Goal: Task Accomplishment & Management: Complete application form

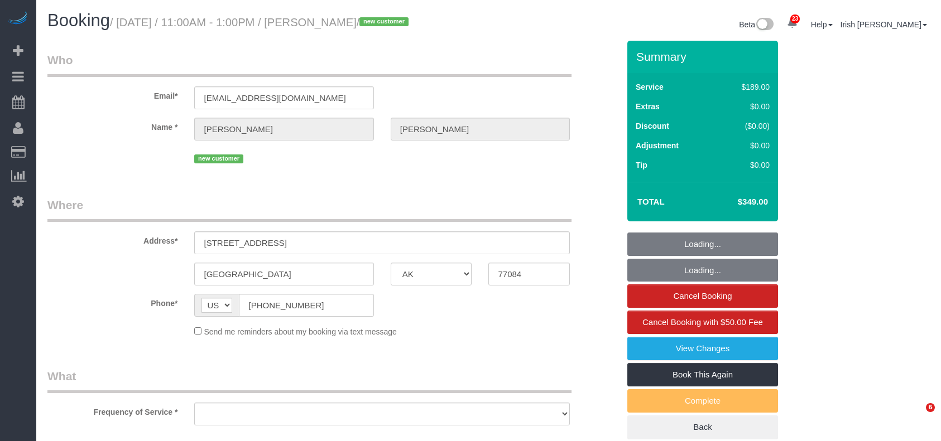
select select "[GEOGRAPHIC_DATA]"
select select "string:fspay-3d67b858-9994-4786-9267-31b1321f9e97"
select select "3"
select select "object:35087"
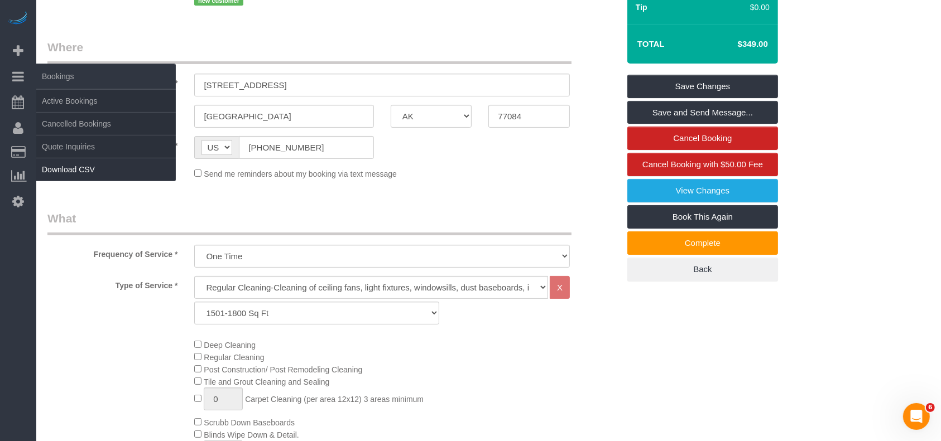
scroll to position [74, 0]
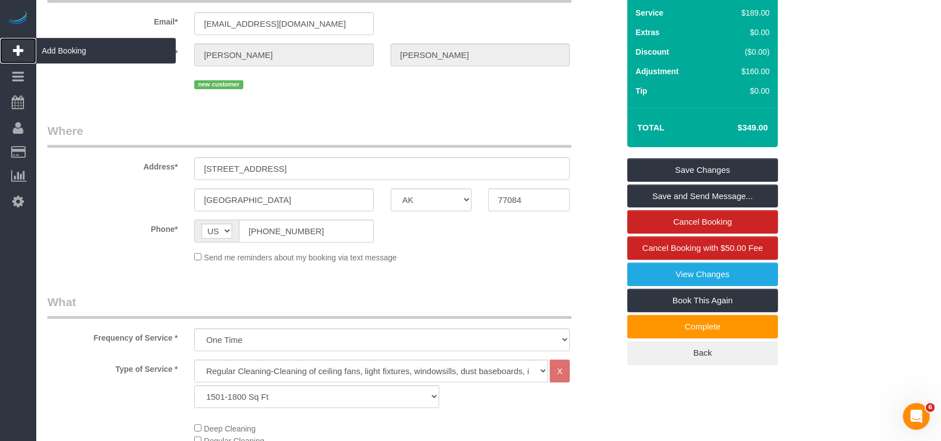
click at [67, 52] on span "Add Booking" at bounding box center [106, 51] width 140 height 26
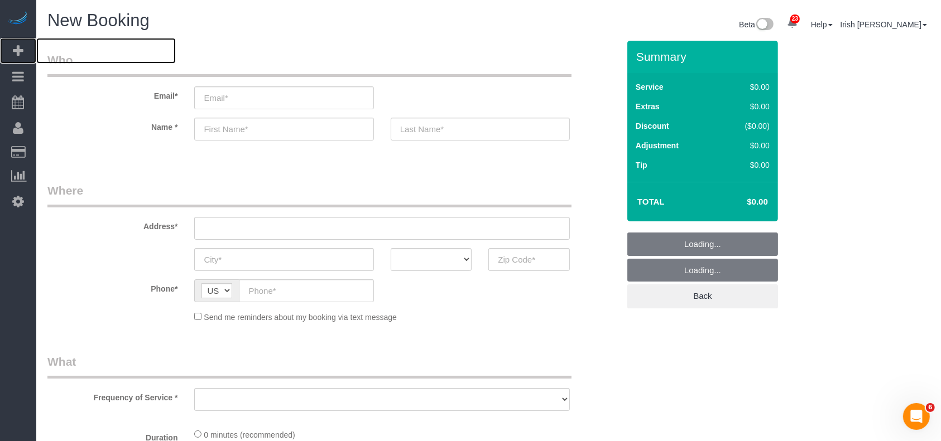
select select "object:35343"
select select "3"
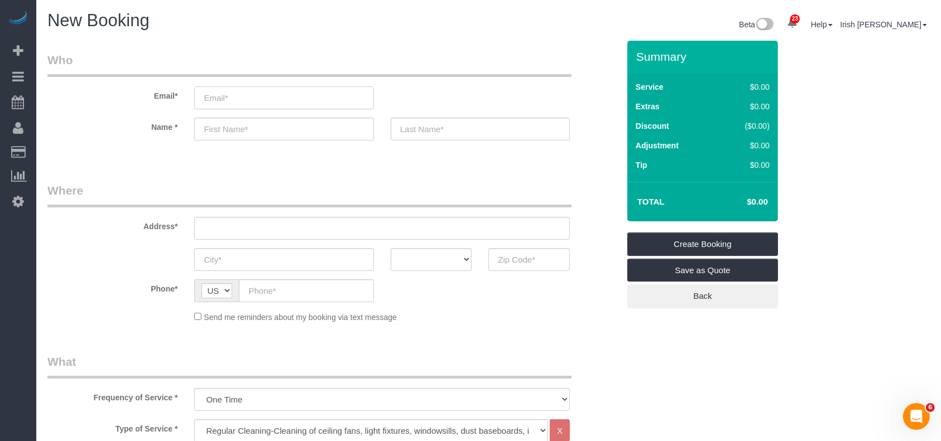
click at [239, 91] on input "email" at bounding box center [283, 98] width 179 height 23
select select "object:35413"
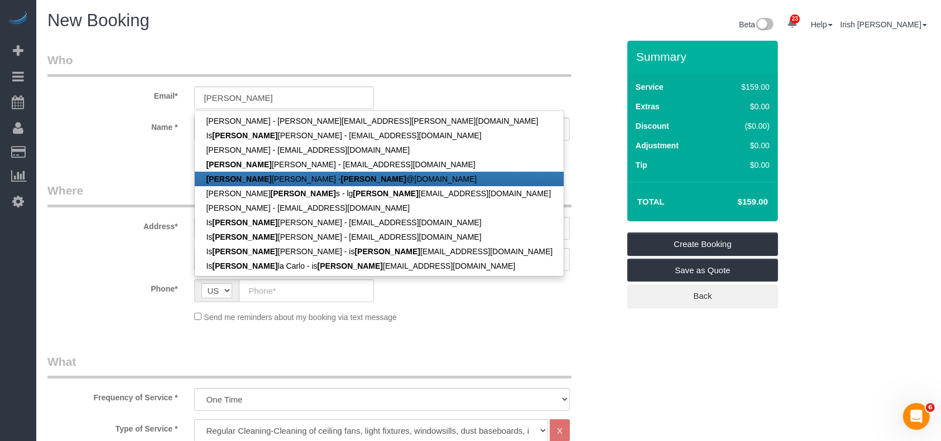
click at [245, 175] on link "[PERSON_NAME] @[DOMAIN_NAME]" at bounding box center [379, 179] width 369 height 15
type input "[PERSON_NAME][EMAIL_ADDRESS][DOMAIN_NAME]"
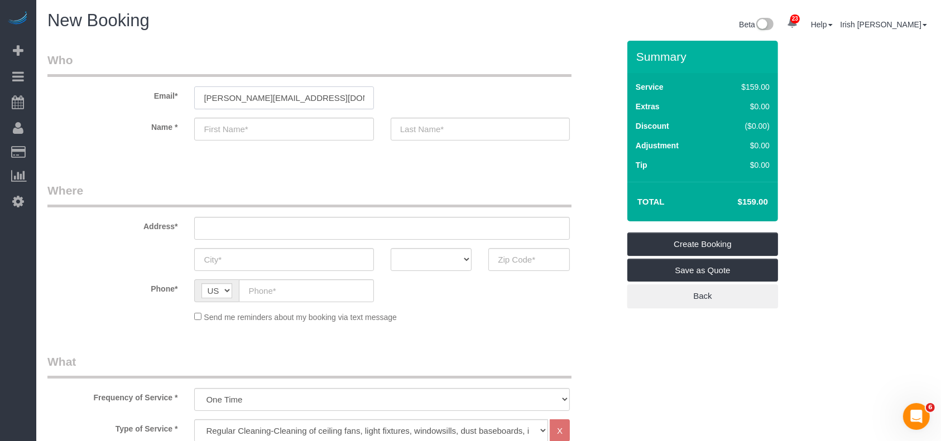
type input "[PERSON_NAME]"
type input "[PHONE_NUMBER]"
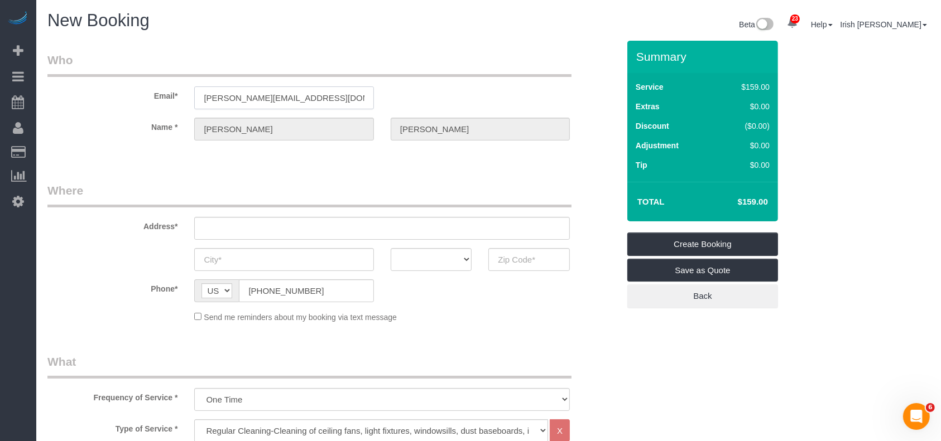
type input "8143 Villandry ln"
type input "Humble"
select select "[GEOGRAPHIC_DATA]"
type input "77338"
drag, startPoint x: 268, startPoint y: 230, endPoint x: 99, endPoint y: 225, distance: 169.2
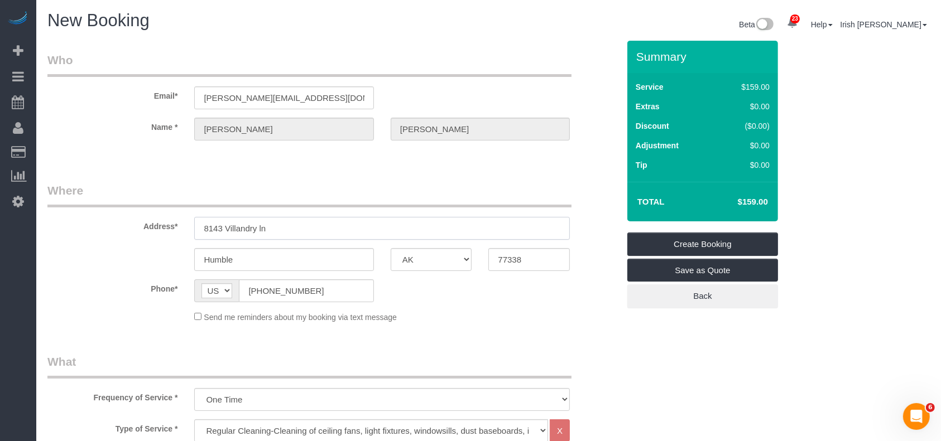
click at [99, 225] on div "Address* [STREET_ADDRESS]" at bounding box center [333, 211] width 588 height 57
paste input "[STREET_ADDRESS]"
type input "[STREET_ADDRESS]"
select select "string:fspay-5f9d37c2-99f9-42c9-a91e-ba06f310703a"
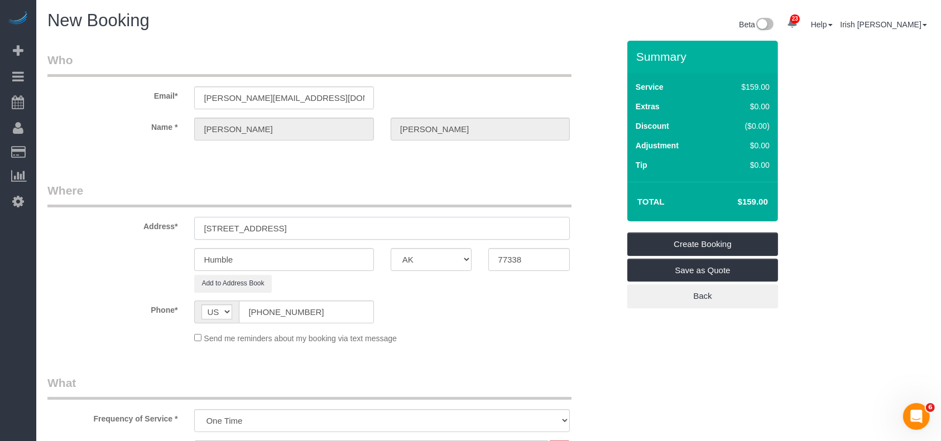
click at [334, 224] on input "[STREET_ADDRESS]" at bounding box center [382, 228] width 376 height 23
type input "[STREET_ADDRESS]"
drag, startPoint x: 230, startPoint y: 260, endPoint x: 96, endPoint y: 253, distance: 134.1
click at [94, 253] on div "Humble AK AL AR AZ CA CO CT DC DE [GEOGRAPHIC_DATA] [GEOGRAPHIC_DATA] HI IA ID …" at bounding box center [333, 259] width 588 height 23
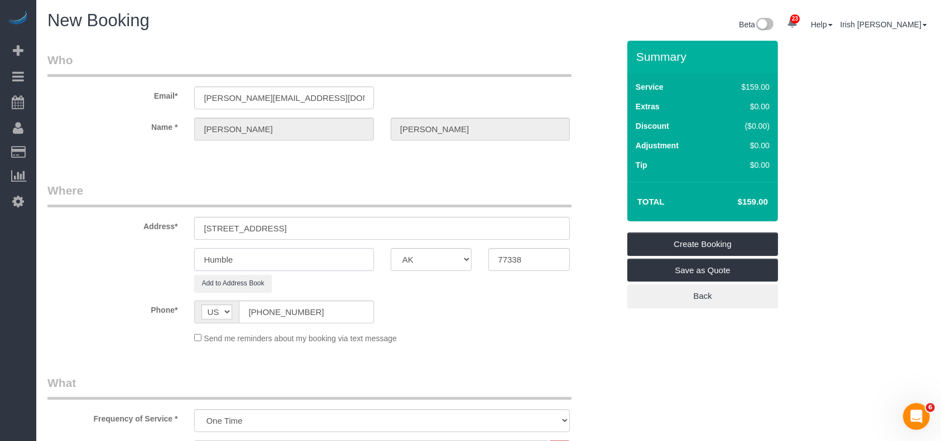
paste input "SPRING"
type input "SPRING"
click at [373, 224] on input "[STREET_ADDRESS]" at bounding box center [382, 228] width 376 height 23
drag, startPoint x: 526, startPoint y: 258, endPoint x: 430, endPoint y: 253, distance: 95.6
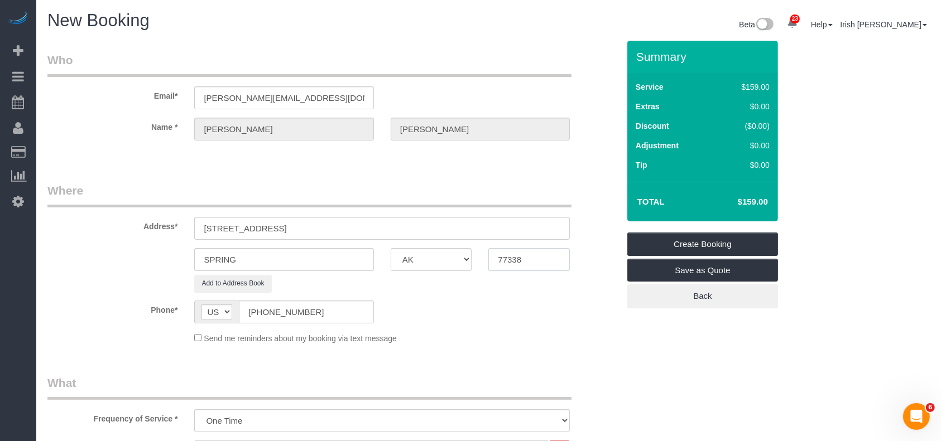
click at [430, 253] on div "SPRING AK AL AR AZ CA CO CT DC DE [GEOGRAPHIC_DATA] [GEOGRAPHIC_DATA] HI IA ID …" at bounding box center [333, 259] width 588 height 23
paste input "80"
type input "77380"
drag, startPoint x: 415, startPoint y: 241, endPoint x: 324, endPoint y: 231, distance: 91.0
click at [324, 231] on sui-booking-address "Address* [STREET_ADDRESS] SPRING AK AL AR AZ CA CO CT DC DE [GEOGRAPHIC_DATA] […" at bounding box center [333, 238] width 572 height 110
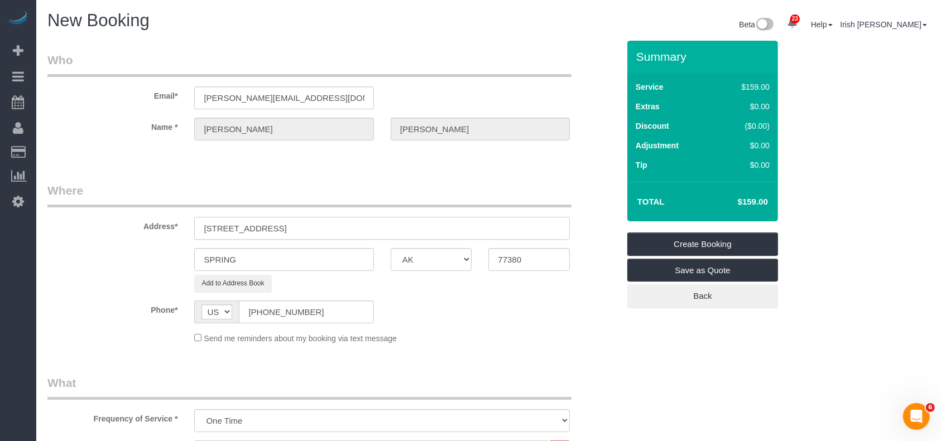
drag, startPoint x: 352, startPoint y: 228, endPoint x: 313, endPoint y: 228, distance: 38.5
click at [313, 228] on input "[STREET_ADDRESS]" at bounding box center [382, 228] width 376 height 23
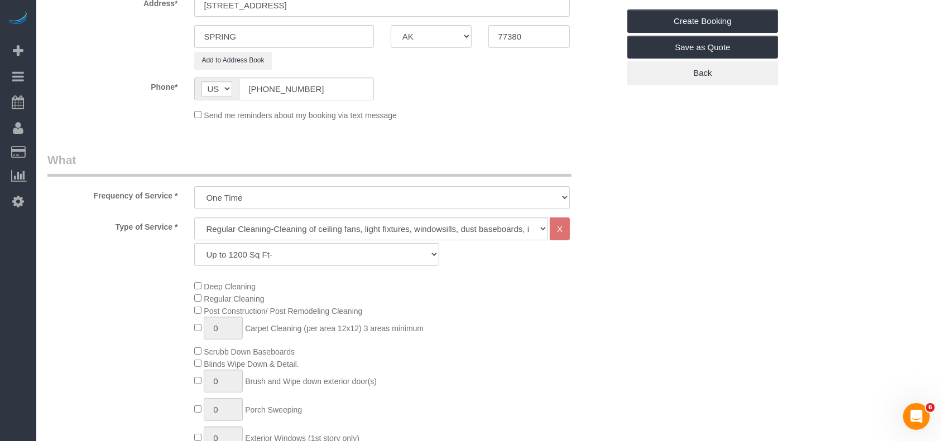
type input "[STREET_ADDRESS]"
click at [251, 257] on select "Up to 1200 Sq Ft- [DATE]-[DATE] Sq Ft [DATE]-[DATE] Sq Ft [DATE]-[DATE] Sq Ft […" at bounding box center [316, 254] width 244 height 23
select select "59"
click at [194, 243] on select "Up to 1200 Sq Ft- [DATE]-[DATE] Sq Ft [DATE]-[DATE] Sq Ft [DATE]-[DATE] Sq Ft […" at bounding box center [316, 254] width 244 height 23
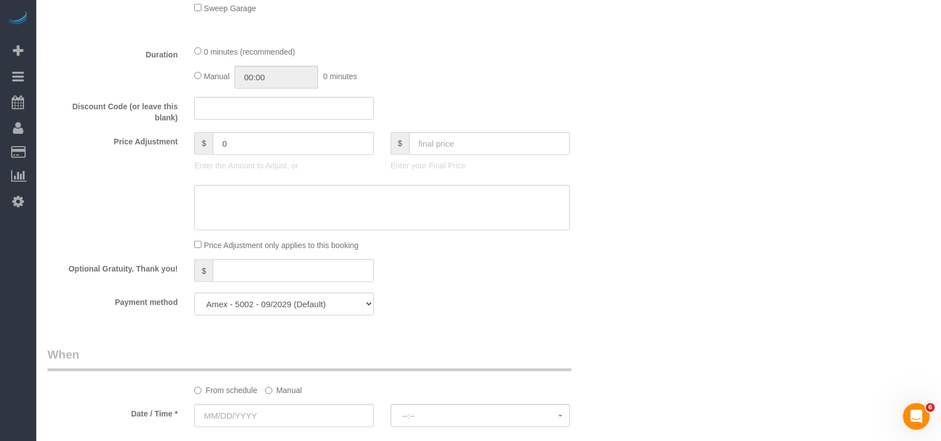
scroll to position [818, 0]
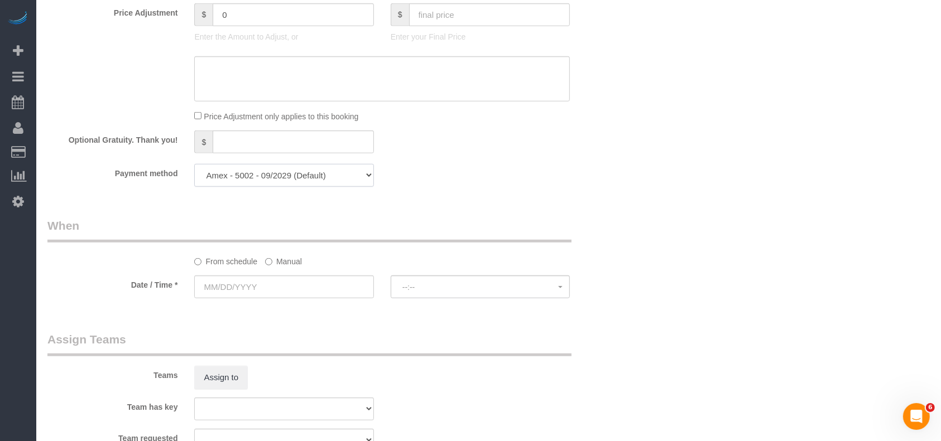
drag, startPoint x: 361, startPoint y: 176, endPoint x: 341, endPoint y: 187, distance: 22.2
click at [359, 176] on select "Amex - 5002 - 09/2029 (Default) Add Credit Card ─────────────── Cash Check Payp…" at bounding box center [283, 175] width 179 height 23
drag, startPoint x: 542, startPoint y: 214, endPoint x: 477, endPoint y: 216, distance: 64.8
click at [280, 266] on label "Manual" at bounding box center [283, 259] width 37 height 15
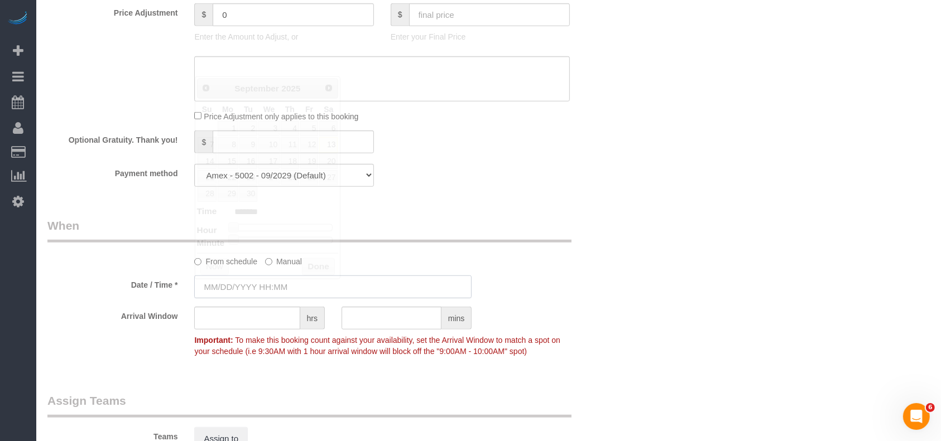
click at [280, 295] on input "text" at bounding box center [332, 287] width 277 height 23
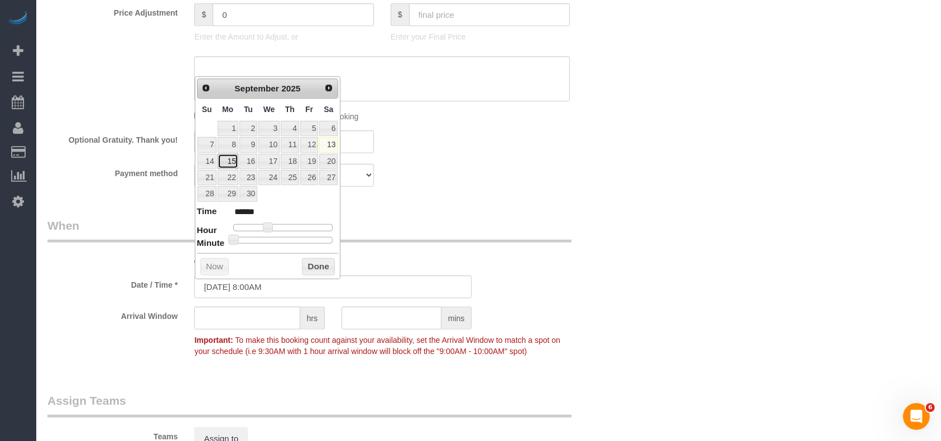
click at [228, 157] on link "15" at bounding box center [228, 161] width 21 height 15
type input "[DATE] 8:00AM"
click at [318, 266] on button "Done" at bounding box center [318, 267] width 33 height 18
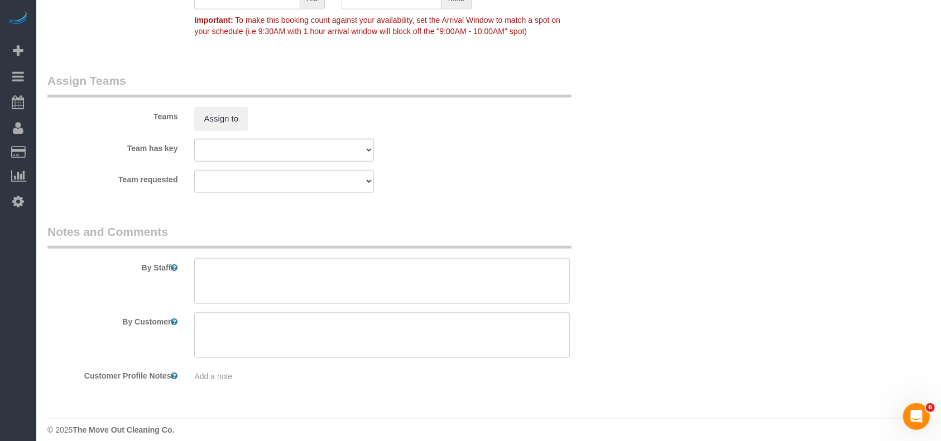
scroll to position [1151, 0]
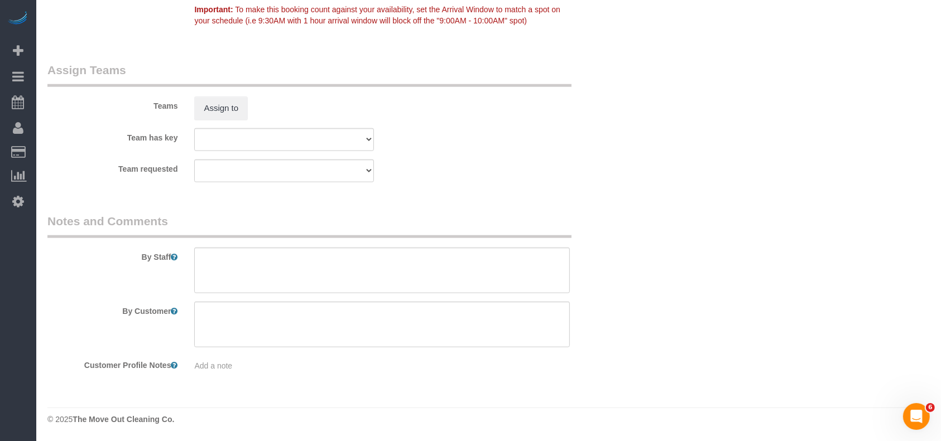
click at [272, 296] on sui-booking-comments "By Staff By Customer Customer Profile Notes Add a note" at bounding box center [333, 292] width 572 height 159
click at [268, 266] on textarea at bounding box center [382, 271] width 376 height 46
paste textarea "Lockbox code 3782"
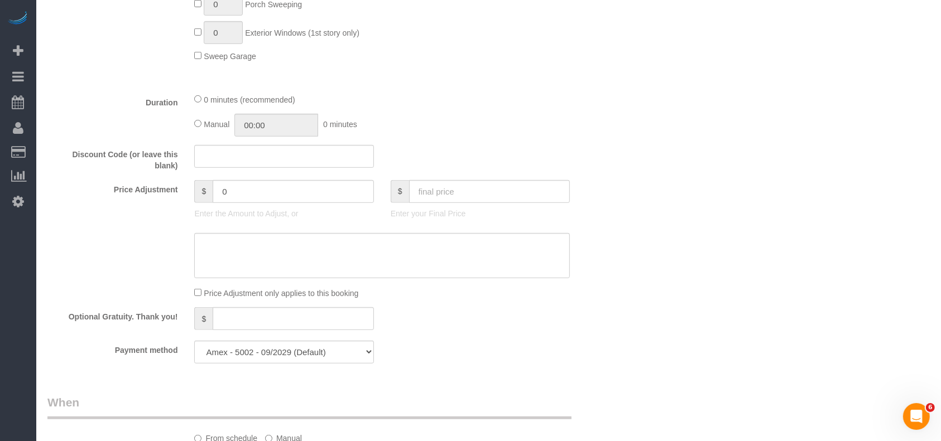
scroll to position [555, 0]
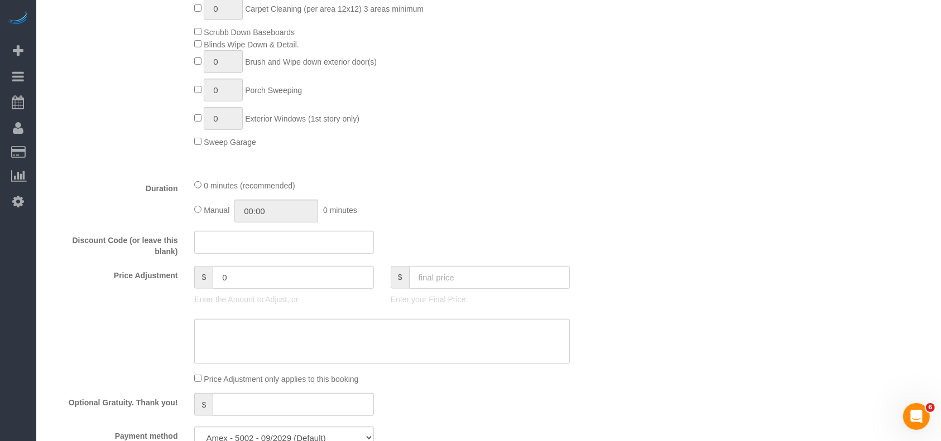
type textarea "* Lockbox code 3782"
drag, startPoint x: 223, startPoint y: 286, endPoint x: 182, endPoint y: 289, distance: 40.9
click at [183, 288] on div "Price Adjustment $ 0 Enter the Amount to Adjust, or $ Enter your Final Price" at bounding box center [333, 288] width 588 height 45
drag, startPoint x: 232, startPoint y: 275, endPoint x: 198, endPoint y: 275, distance: 34.6
click at [198, 275] on div "$ 30" at bounding box center [283, 277] width 179 height 23
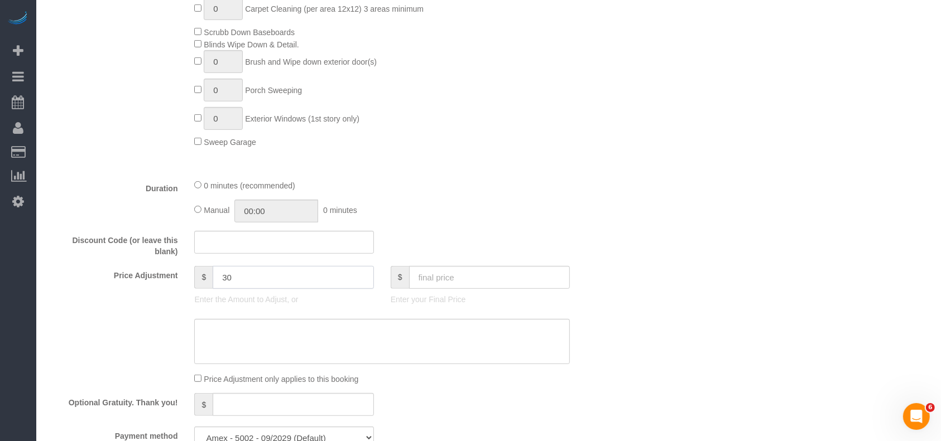
type input "30"
click at [267, 356] on textarea at bounding box center [382, 342] width 376 height 46
paste textarea "30"
click at [199, 340] on textarea at bounding box center [382, 342] width 376 height 46
type textarea "$30 travel fee"
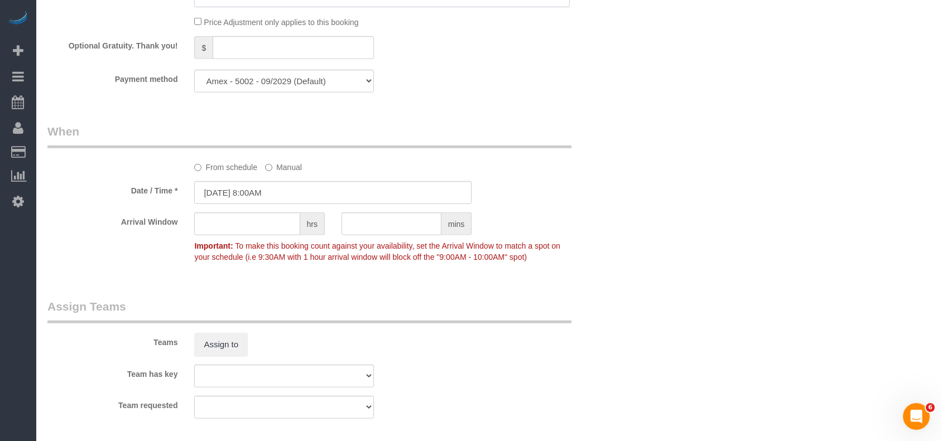
scroll to position [1002, 0]
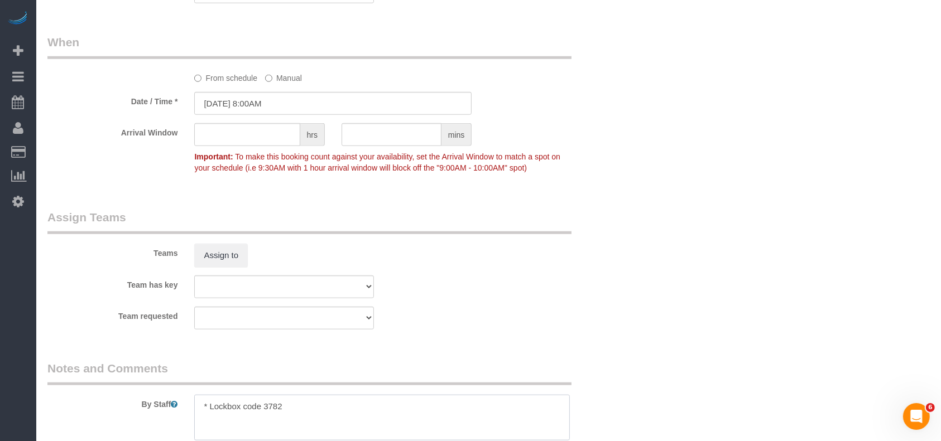
click at [298, 409] on textarea at bounding box center [382, 418] width 376 height 46
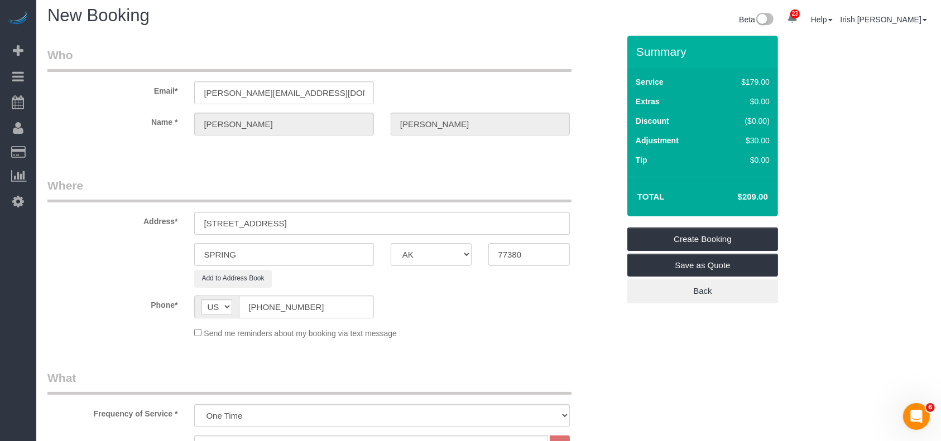
scroll to position [0, 0]
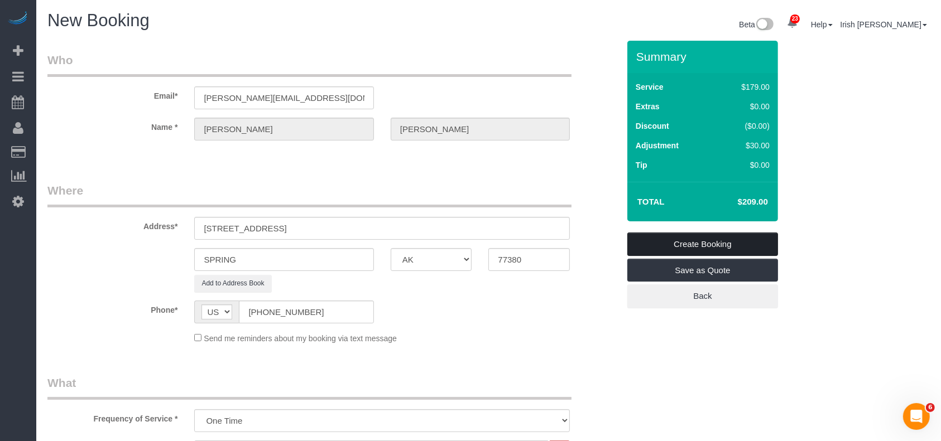
type textarea "* Lockbox code 3782 * photos, air fresheners"
click at [690, 245] on link "Create Booking" at bounding box center [702, 244] width 151 height 23
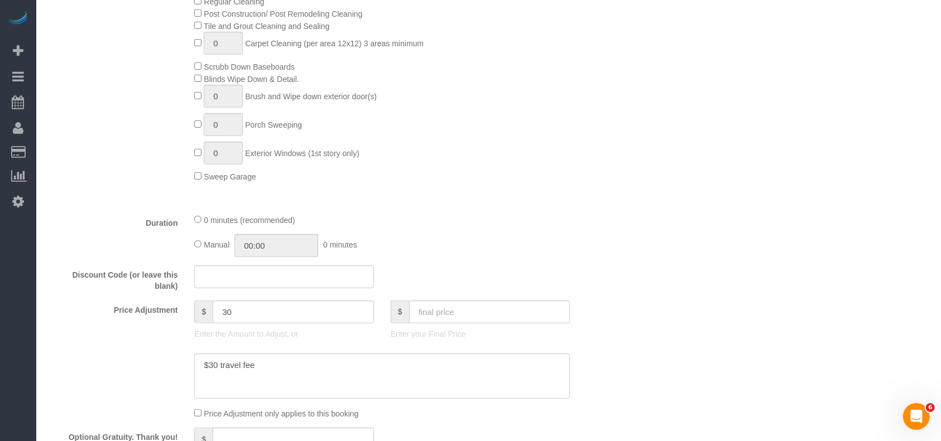
scroll to position [818, 0]
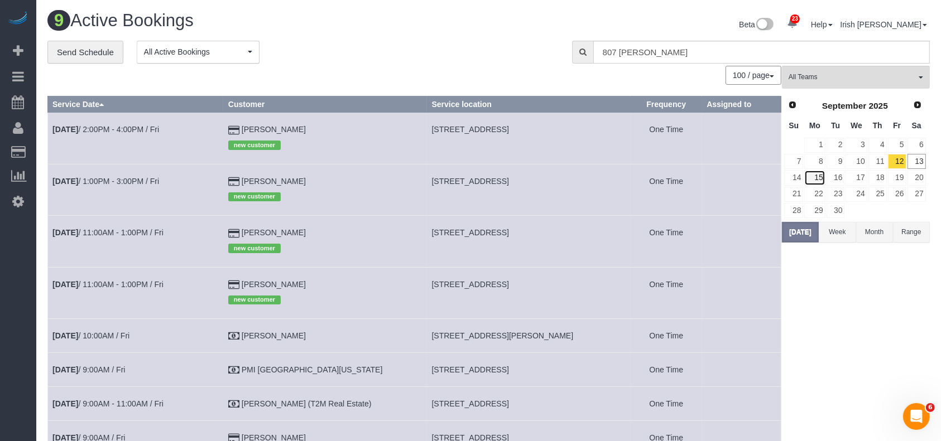
click at [819, 176] on link "15" at bounding box center [814, 177] width 21 height 15
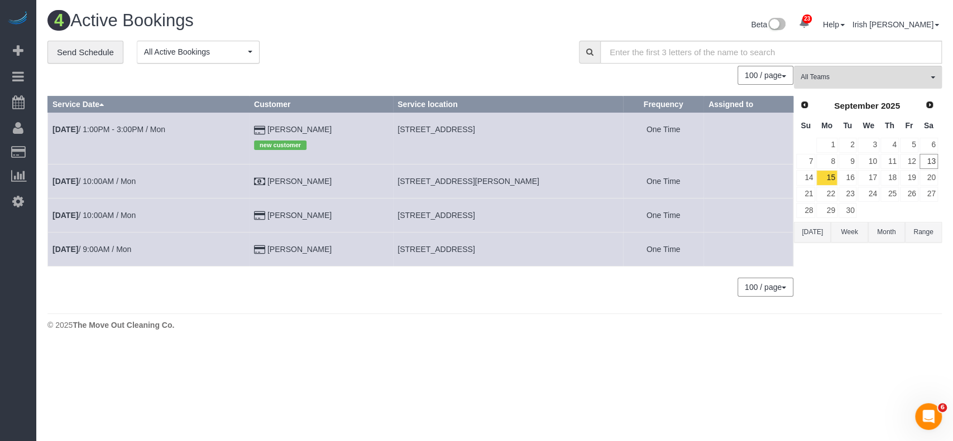
click at [454, 247] on span "[STREET_ADDRESS]" at bounding box center [435, 249] width 77 height 9
copy tr "[STREET_ADDRESS]"
